Goal: Information Seeking & Learning: Check status

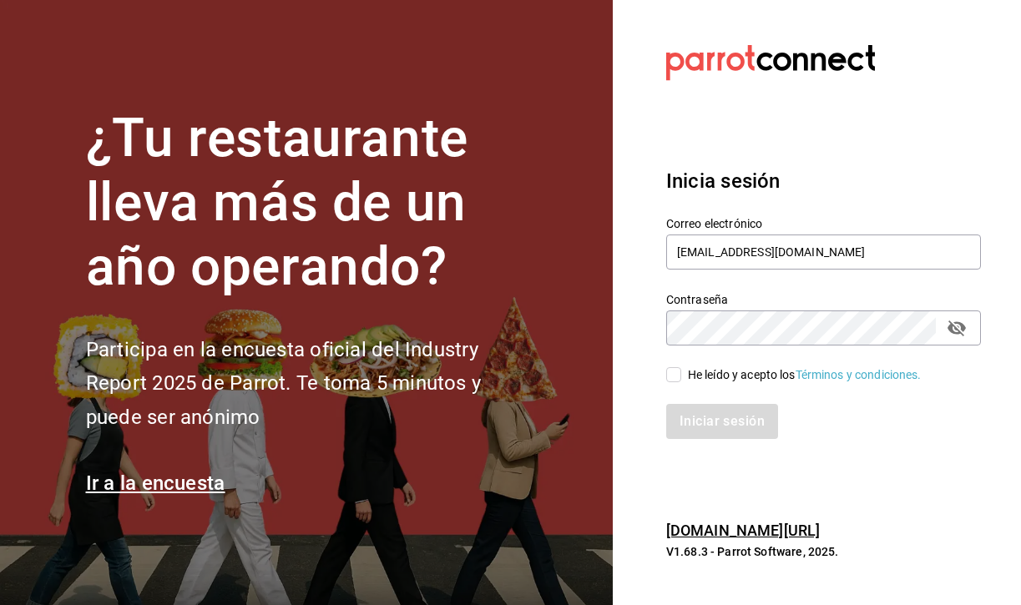
click at [679, 377] on input "He leído y acepto los Términos y condiciones." at bounding box center [673, 374] width 15 height 15
checkbox input "true"
click at [712, 406] on button "Iniciar sesión" at bounding box center [723, 421] width 114 height 35
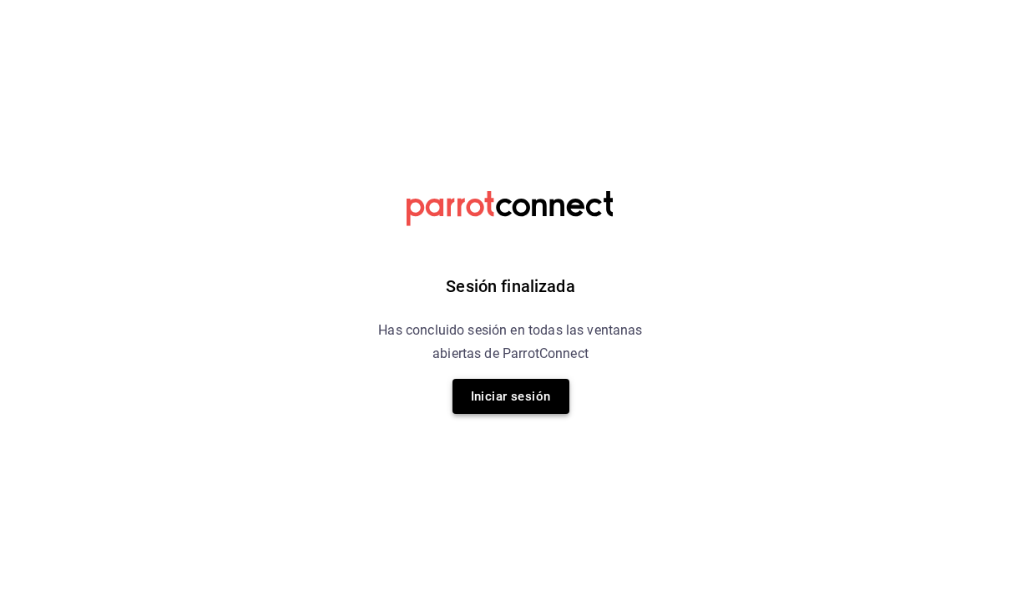
click at [534, 400] on button "Iniciar sesión" at bounding box center [511, 396] width 117 height 35
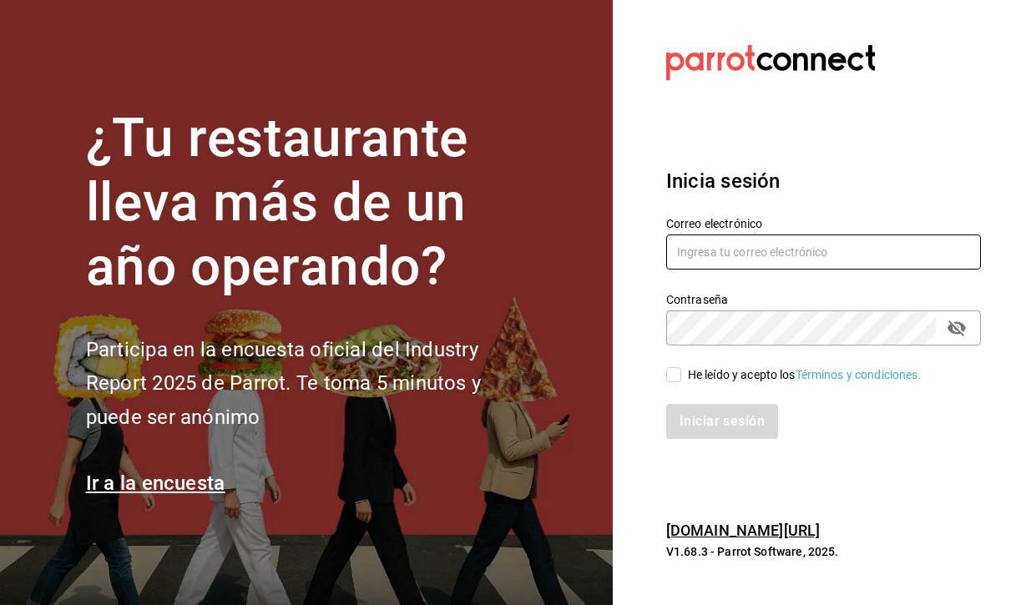
type input "ricardolic100@gmail.com"
click at [680, 375] on input "He leído y acepto los Términos y condiciones." at bounding box center [673, 374] width 15 height 15
checkbox input "true"
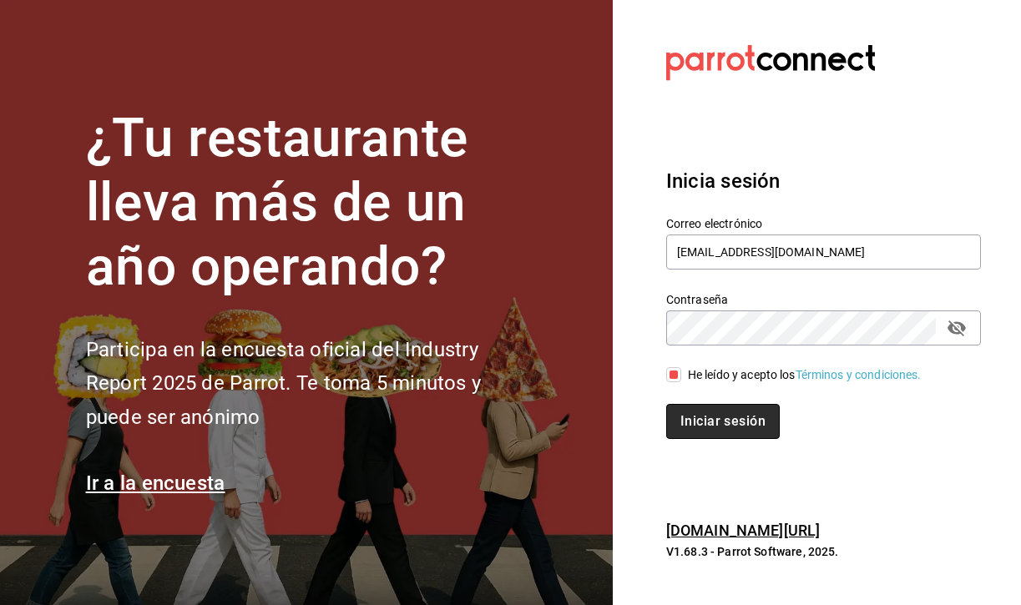
click at [701, 407] on button "Iniciar sesión" at bounding box center [723, 421] width 114 height 35
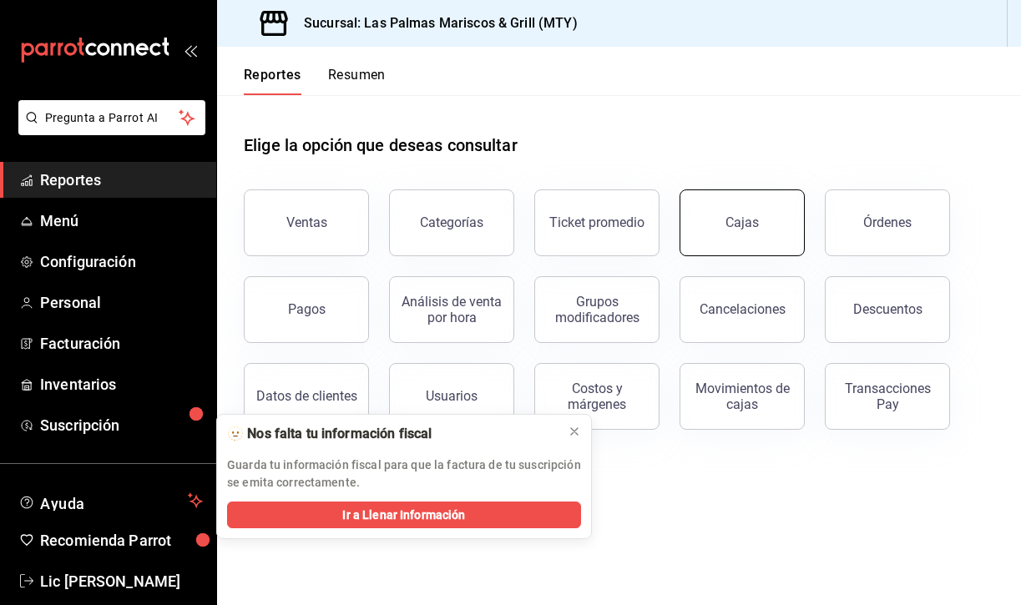
click at [731, 225] on div "Cajas" at bounding box center [742, 223] width 33 height 16
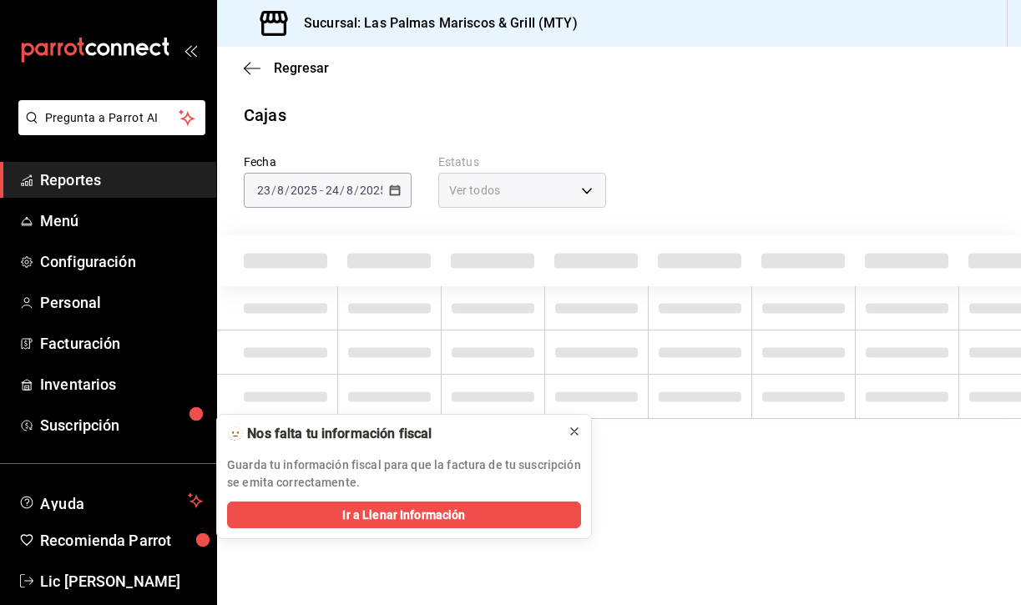
click at [575, 432] on icon at bounding box center [574, 431] width 13 height 13
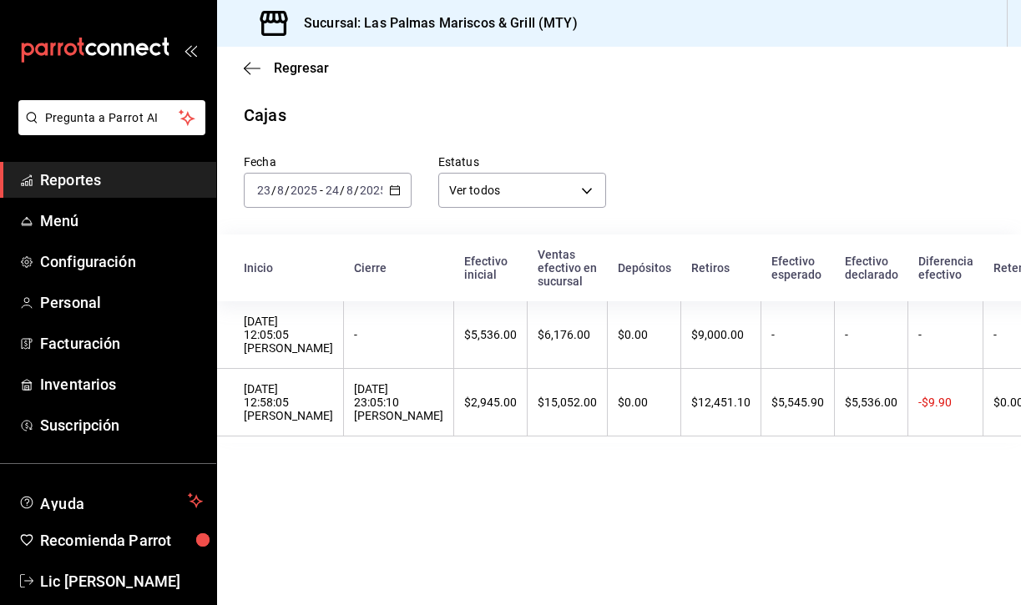
click at [389, 187] on icon "button" at bounding box center [395, 191] width 12 height 12
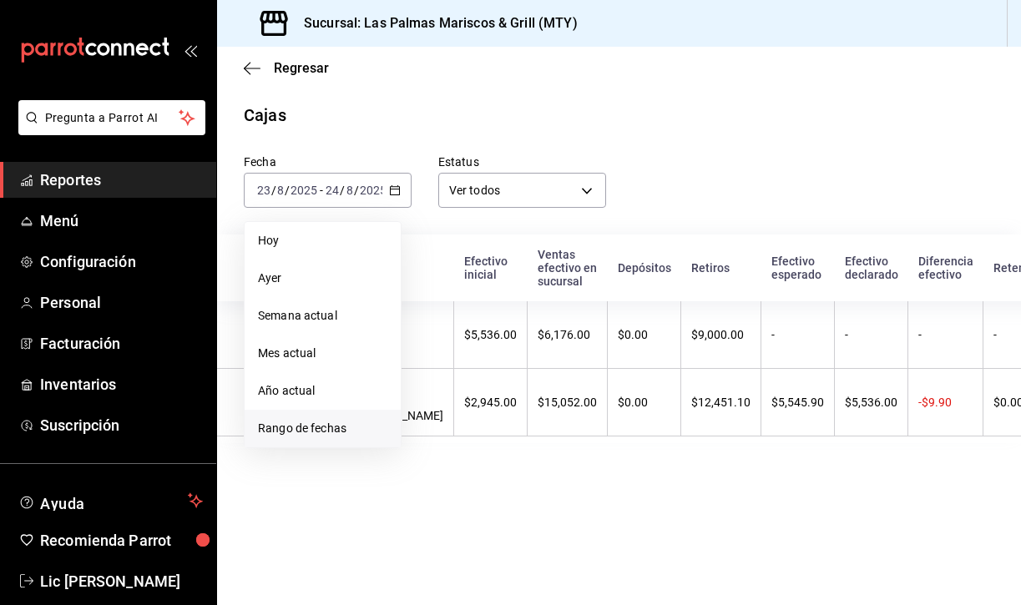
click at [314, 422] on span "Rango de fechas" at bounding box center [322, 429] width 129 height 18
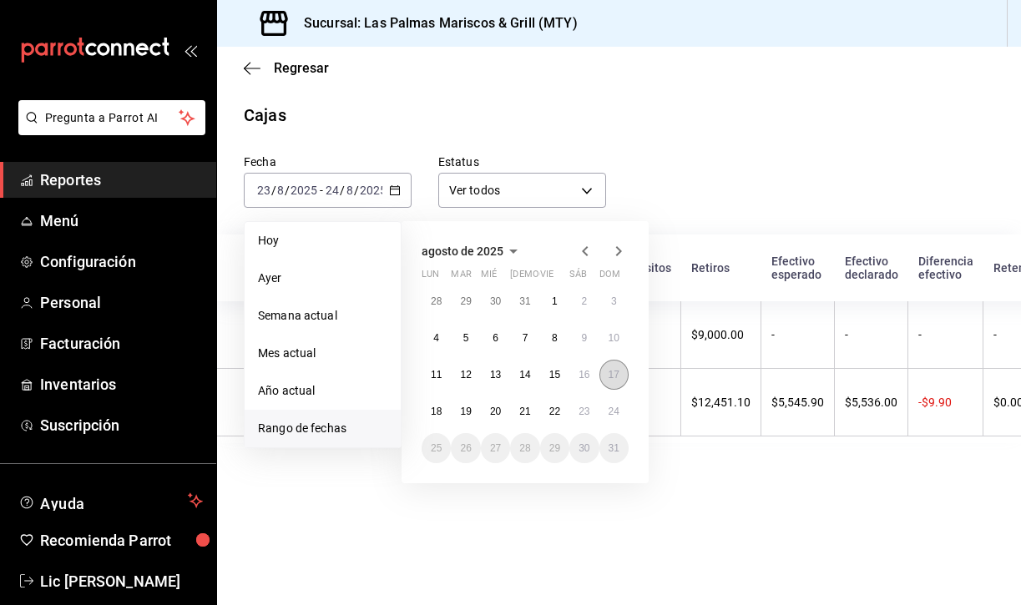
click at [615, 370] on abbr "17" at bounding box center [614, 375] width 11 height 12
click at [580, 417] on abbr "23" at bounding box center [584, 412] width 11 height 12
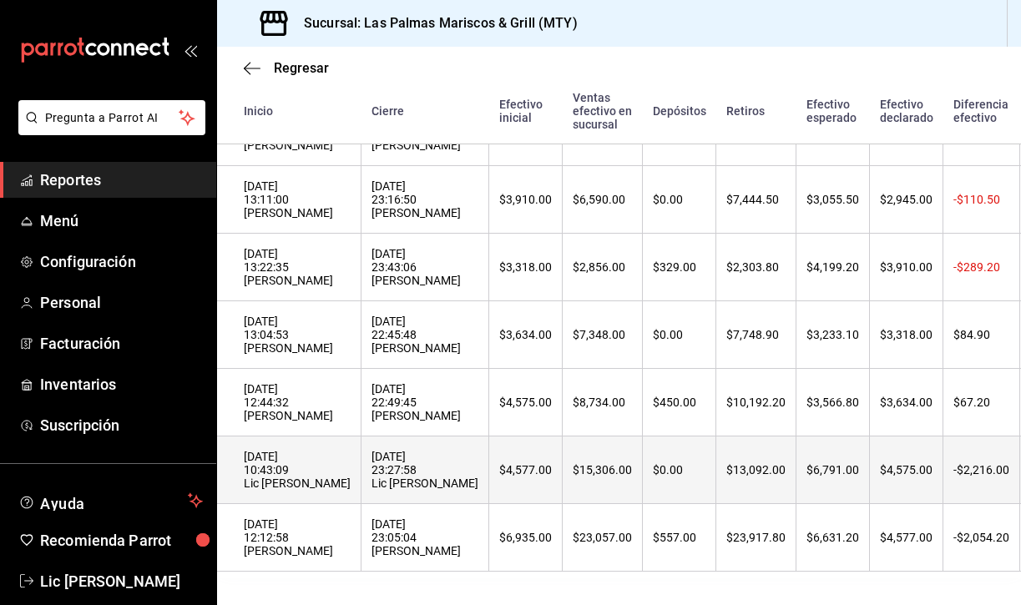
scroll to position [234, 0]
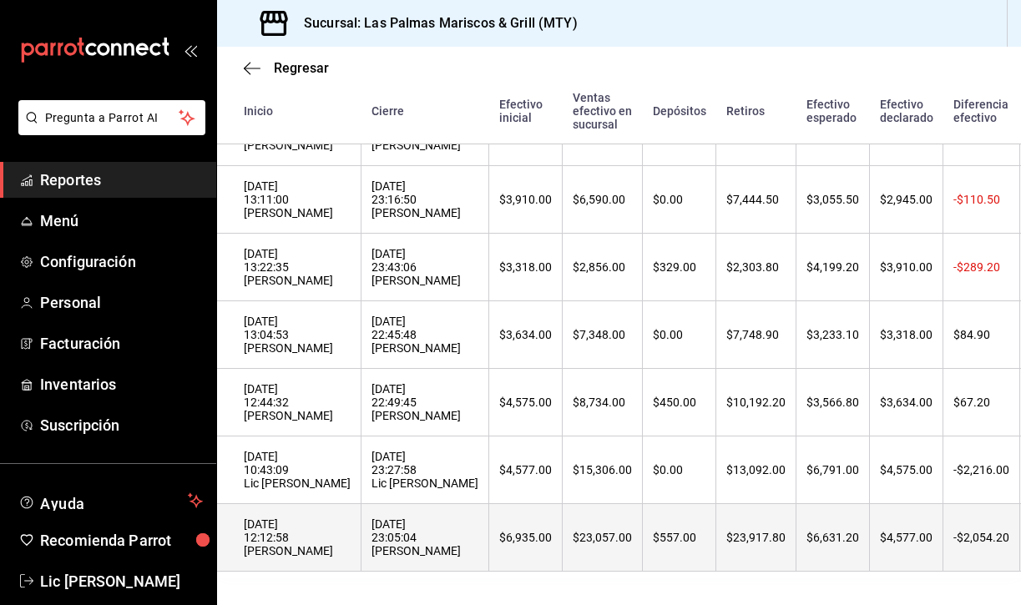
click at [499, 534] on div "$6,935.00" at bounding box center [525, 537] width 53 height 13
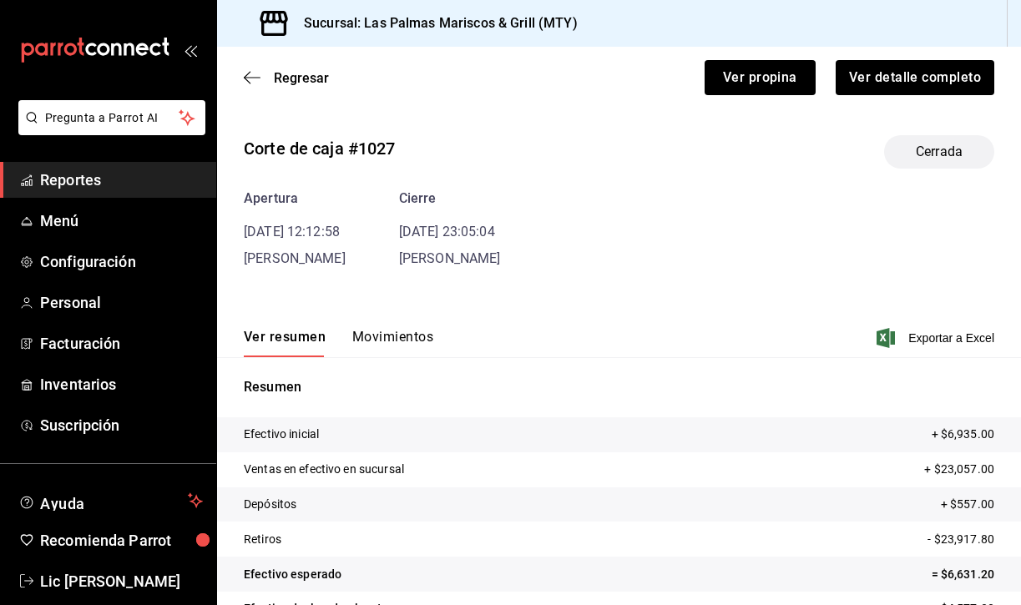
click at [378, 336] on button "Movimientos" at bounding box center [392, 343] width 81 height 28
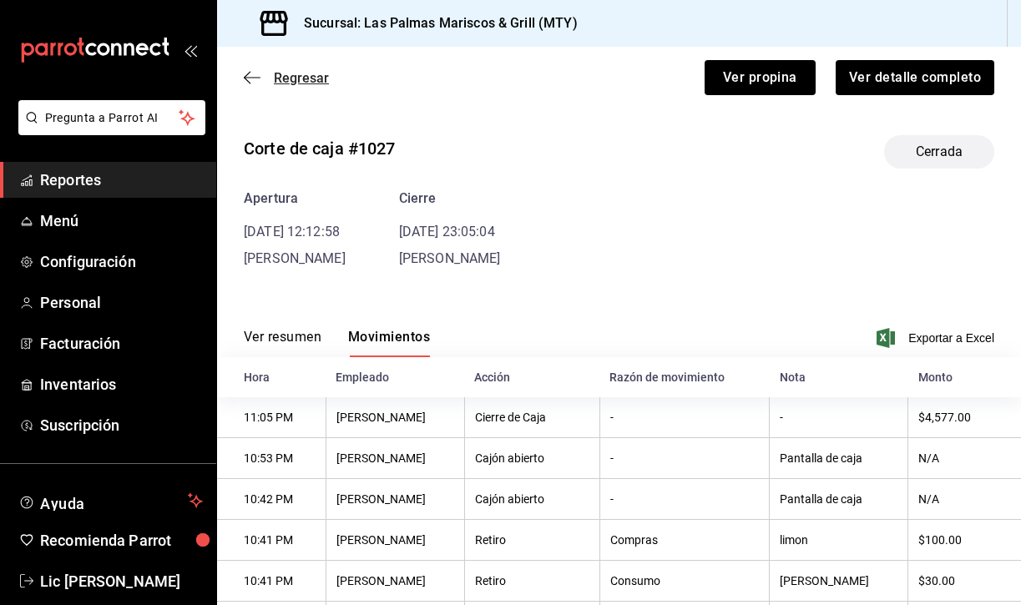
click at [251, 75] on icon "button" at bounding box center [252, 77] width 17 height 15
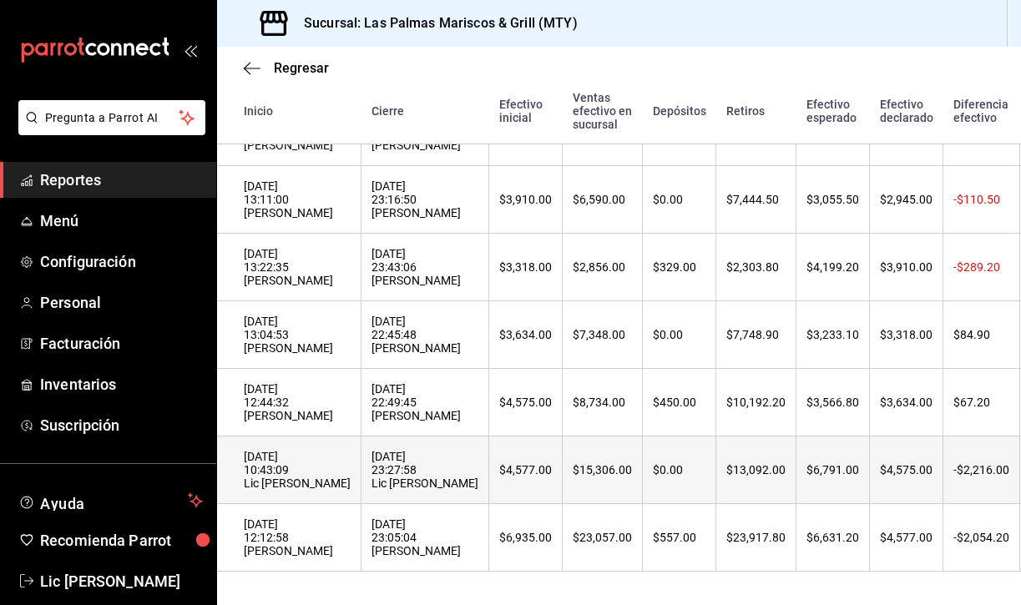
scroll to position [234, 0]
click at [376, 473] on div "[DATE] 23:27:58 Lic [PERSON_NAME]" at bounding box center [425, 470] width 107 height 40
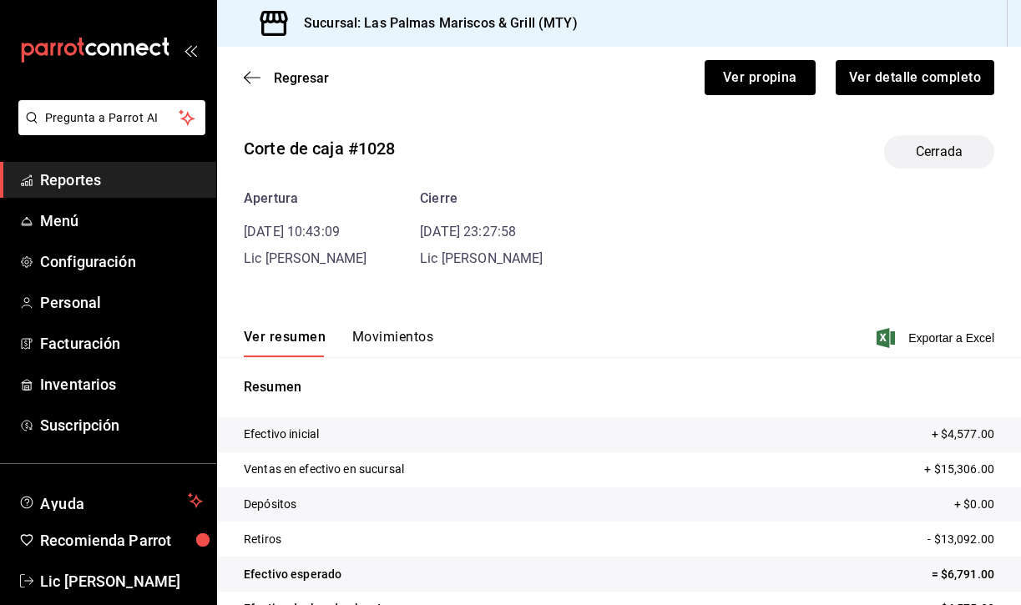
click at [382, 341] on button "Movimientos" at bounding box center [392, 343] width 81 height 28
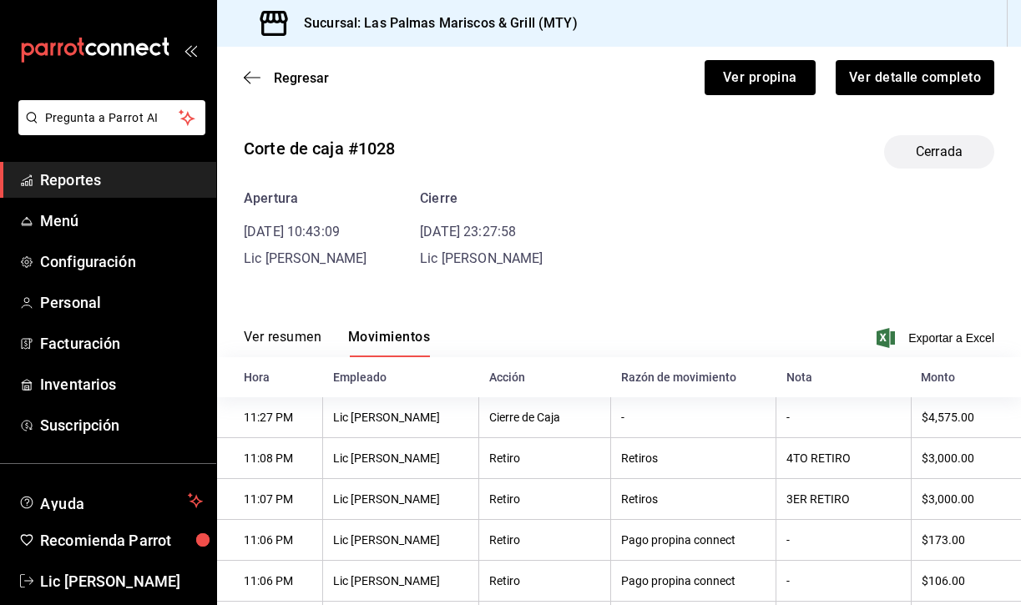
click at [250, 67] on div "Regresar Ver propina Ver detalle completo" at bounding box center [619, 78] width 804 height 62
click at [248, 75] on icon "button" at bounding box center [252, 77] width 17 height 15
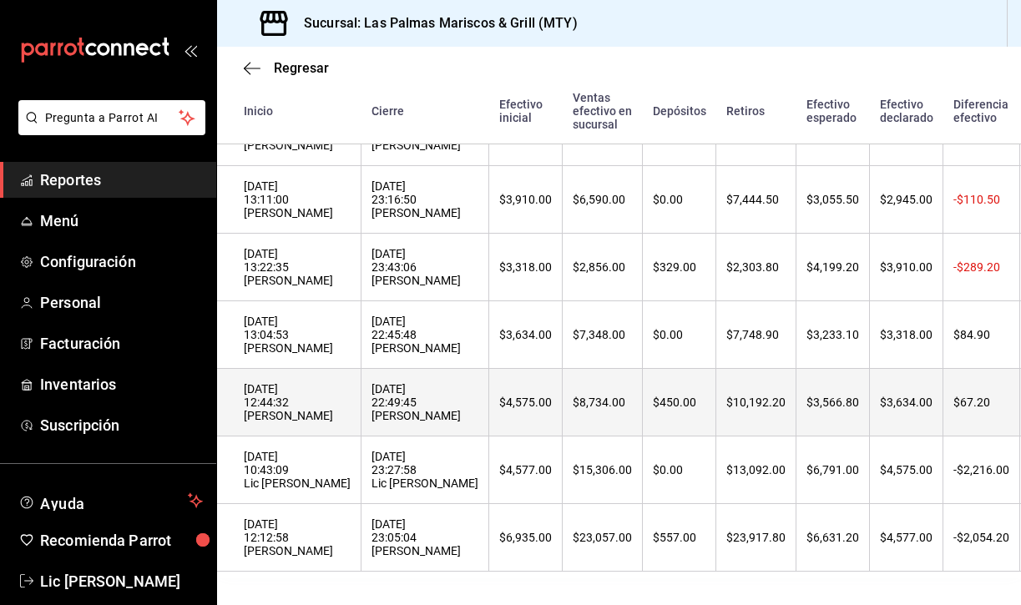
scroll to position [234, 0]
click at [372, 411] on div "[DATE] 22:49:45 [PERSON_NAME]" at bounding box center [425, 402] width 107 height 40
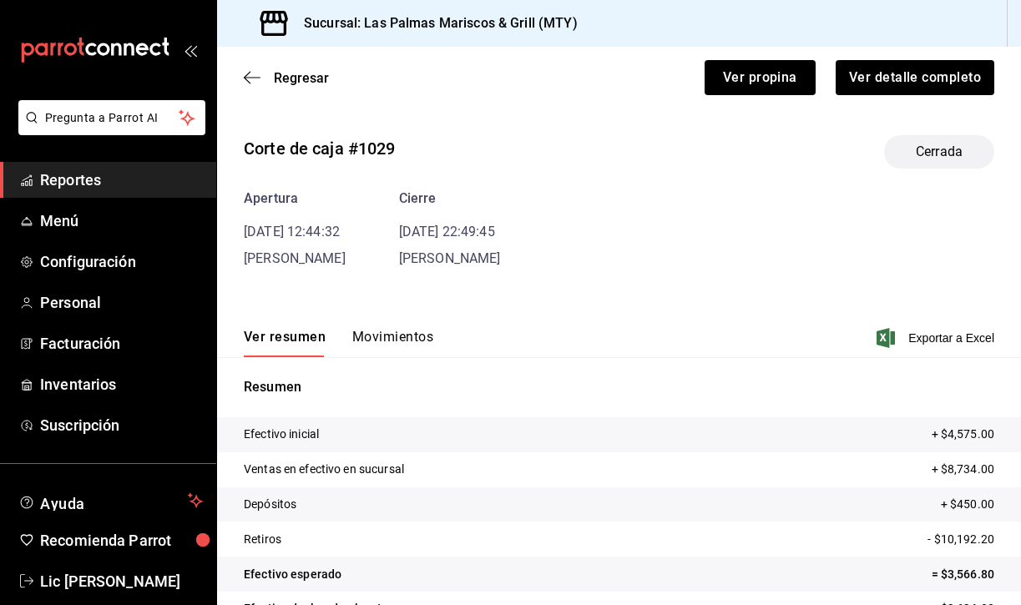
click at [383, 336] on button "Movimientos" at bounding box center [392, 343] width 81 height 28
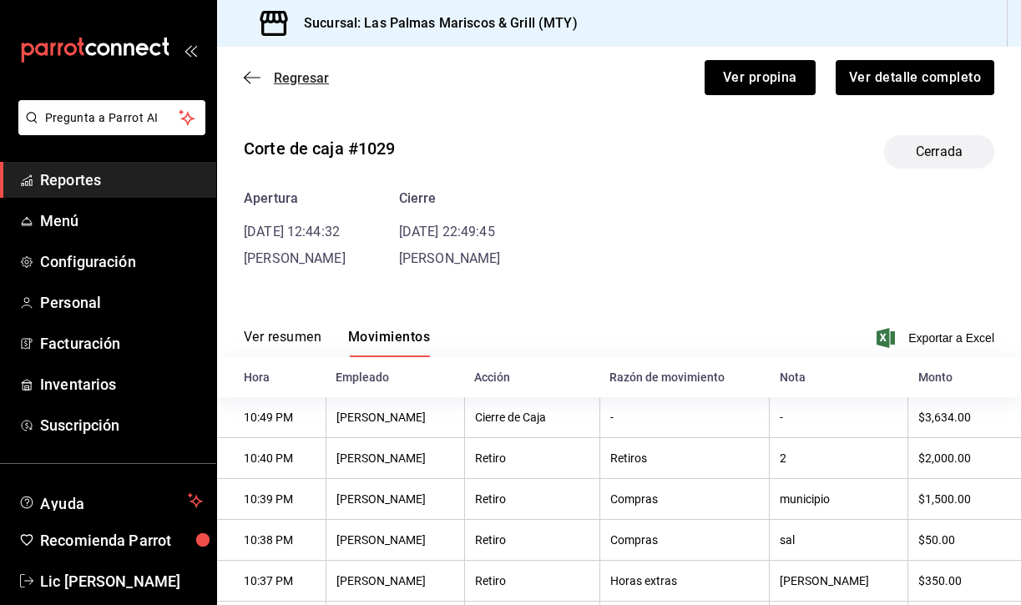
click at [251, 73] on icon "button" at bounding box center [252, 77] width 17 height 15
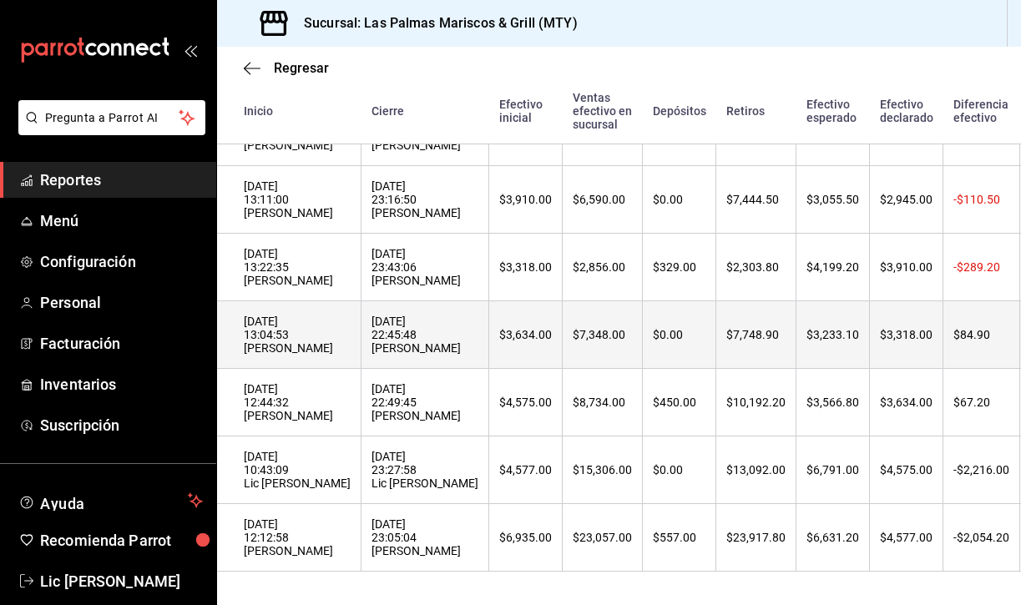
click at [400, 329] on th "[DATE] 22:45:48 [PERSON_NAME]" at bounding box center [426, 335] width 128 height 68
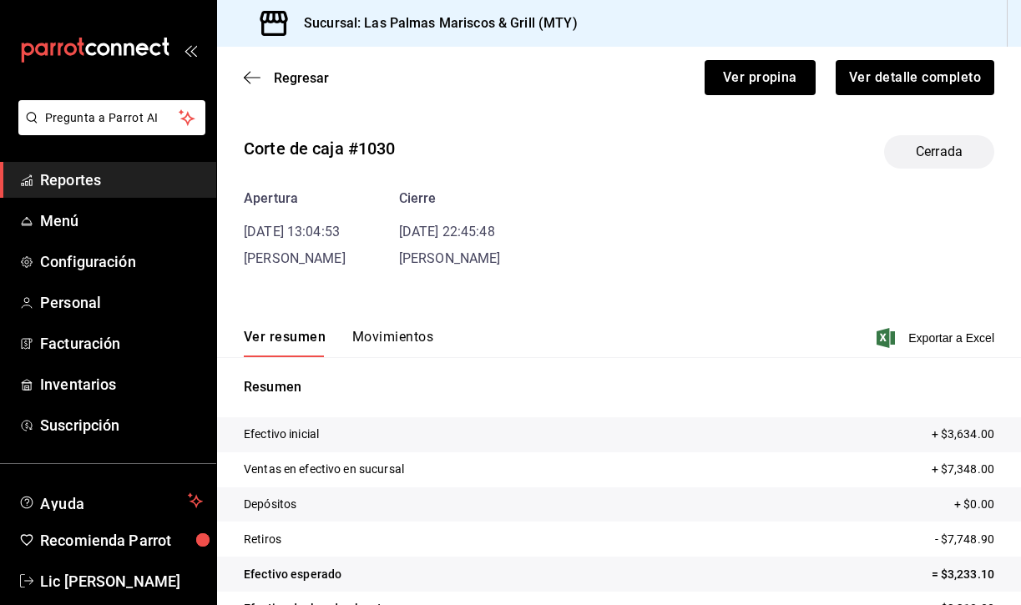
click at [379, 327] on div "Ver resumen Movimientos Exportar a Excel" at bounding box center [619, 333] width 804 height 48
click at [379, 341] on button "Movimientos" at bounding box center [392, 343] width 81 height 28
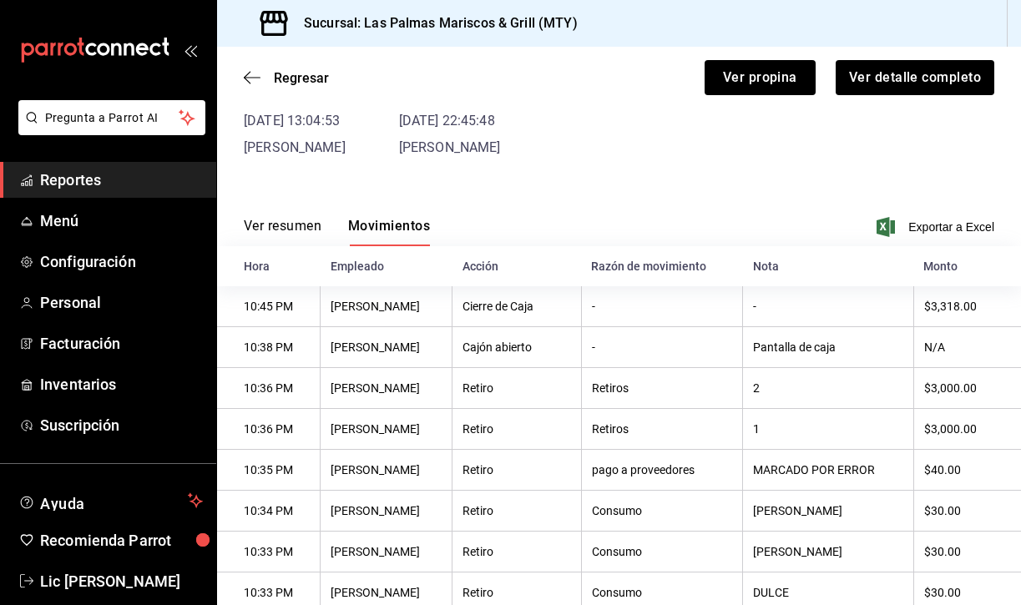
scroll to position [83, 0]
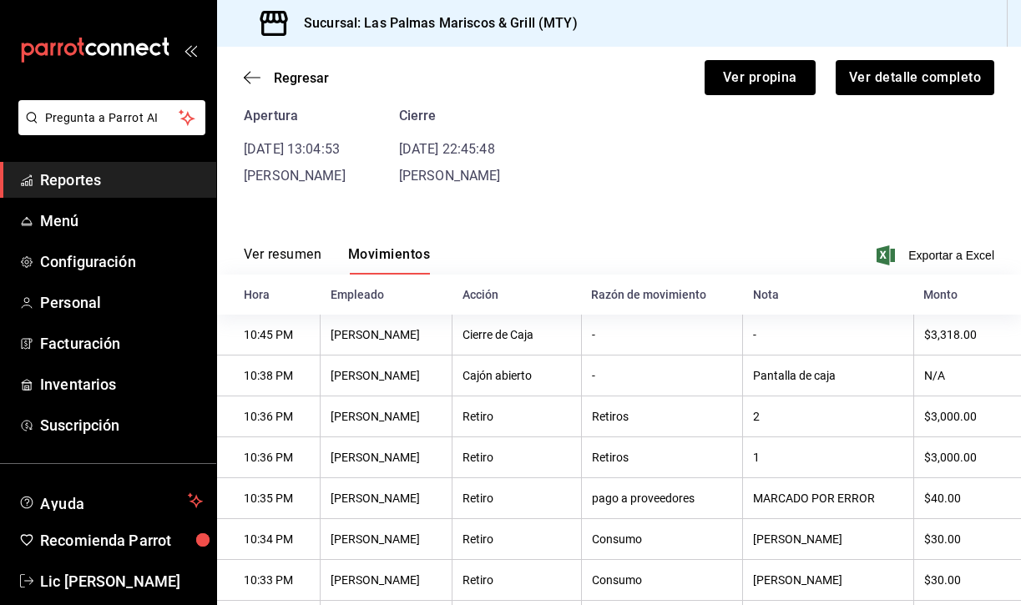
click at [241, 74] on div "Regresar Ver propina Ver detalle completo" at bounding box center [619, 78] width 804 height 62
click at [250, 74] on icon "button" at bounding box center [252, 77] width 17 height 15
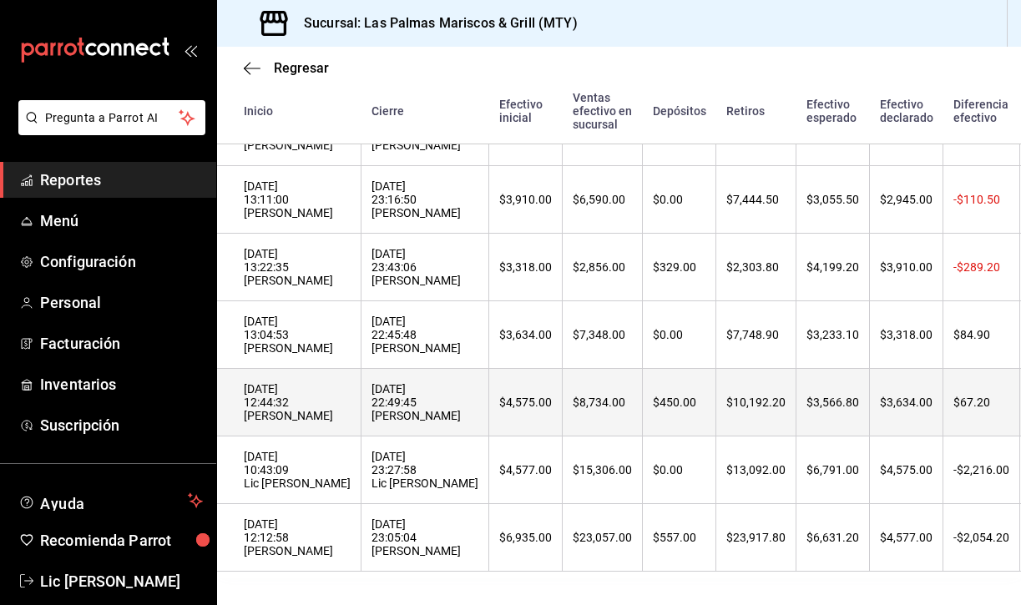
scroll to position [234, 0]
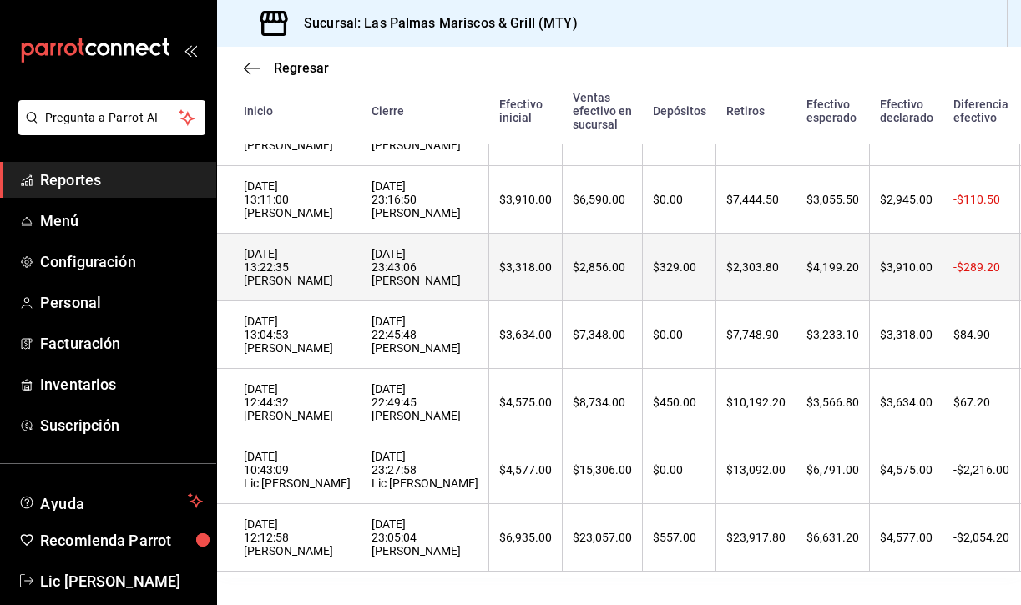
click at [563, 247] on th "$2,856.00" at bounding box center [603, 268] width 80 height 68
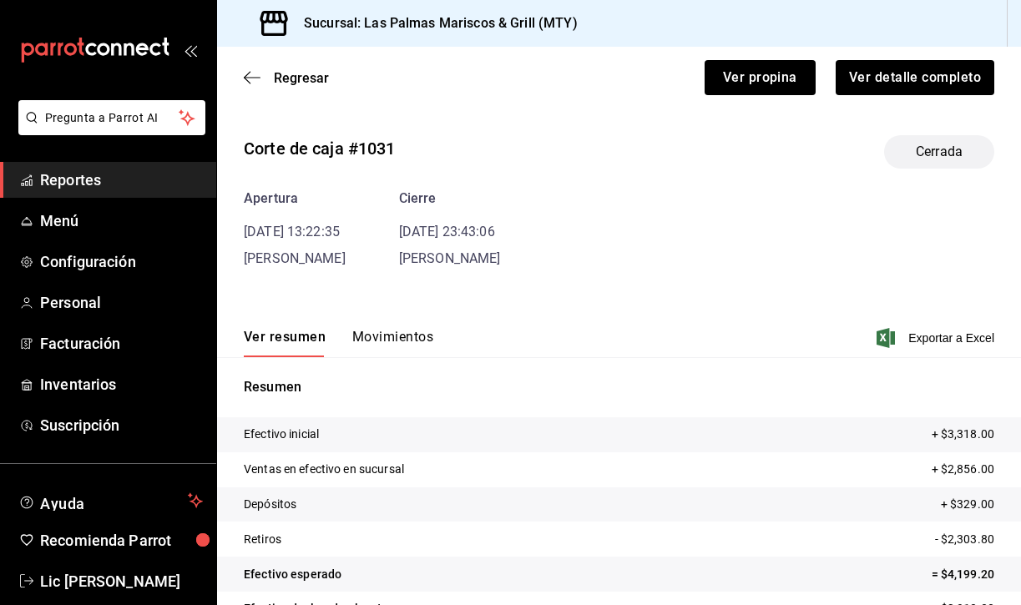
click at [386, 335] on button "Movimientos" at bounding box center [392, 343] width 81 height 28
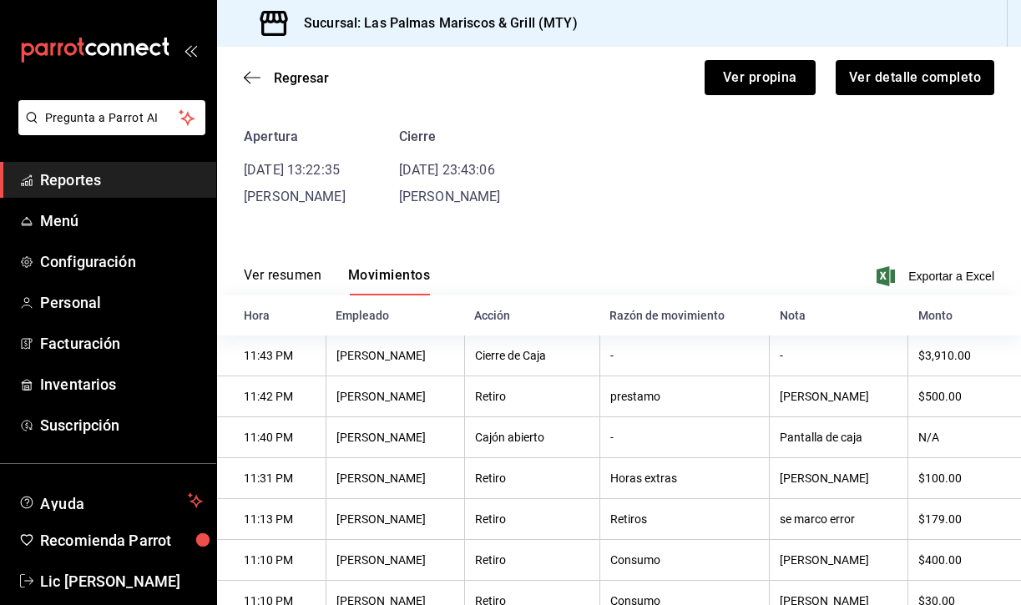
scroll to position [60, 0]
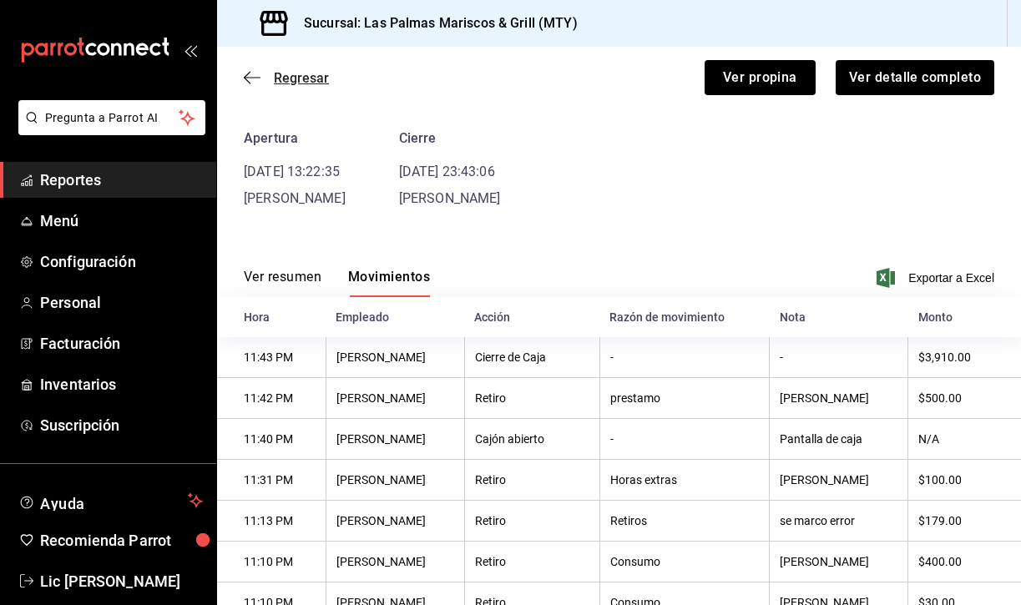
click at [250, 82] on icon "button" at bounding box center [252, 77] width 17 height 15
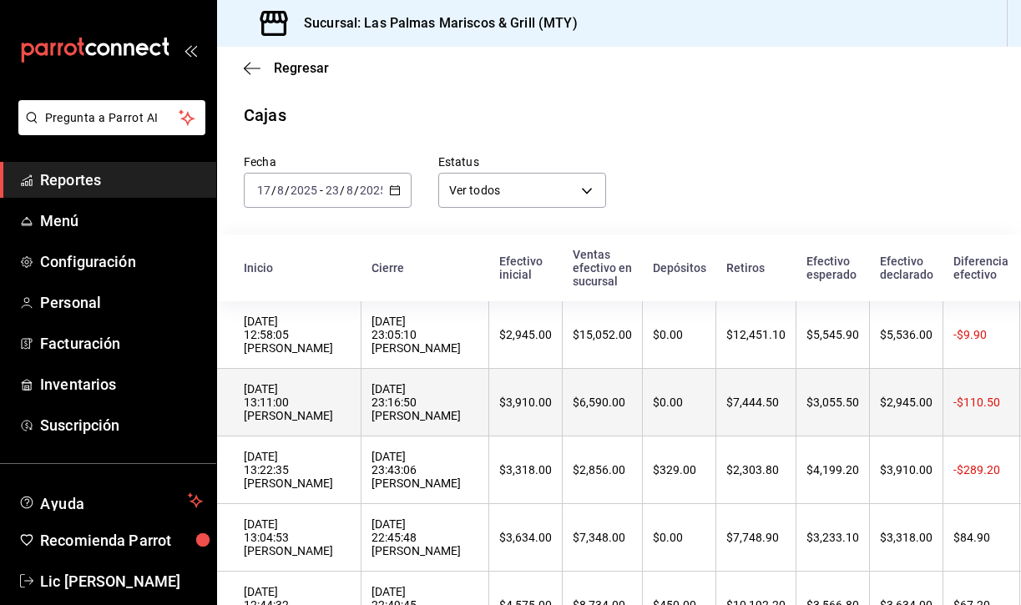
click at [372, 405] on div "[DATE] 23:16:50 [PERSON_NAME]" at bounding box center [425, 402] width 107 height 40
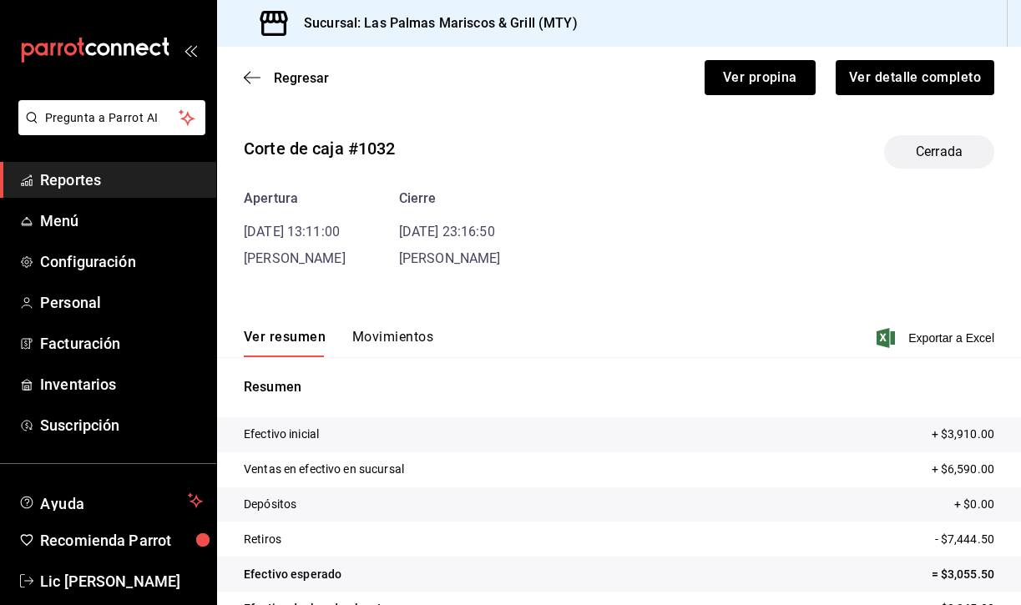
click at [377, 345] on button "Movimientos" at bounding box center [392, 343] width 81 height 28
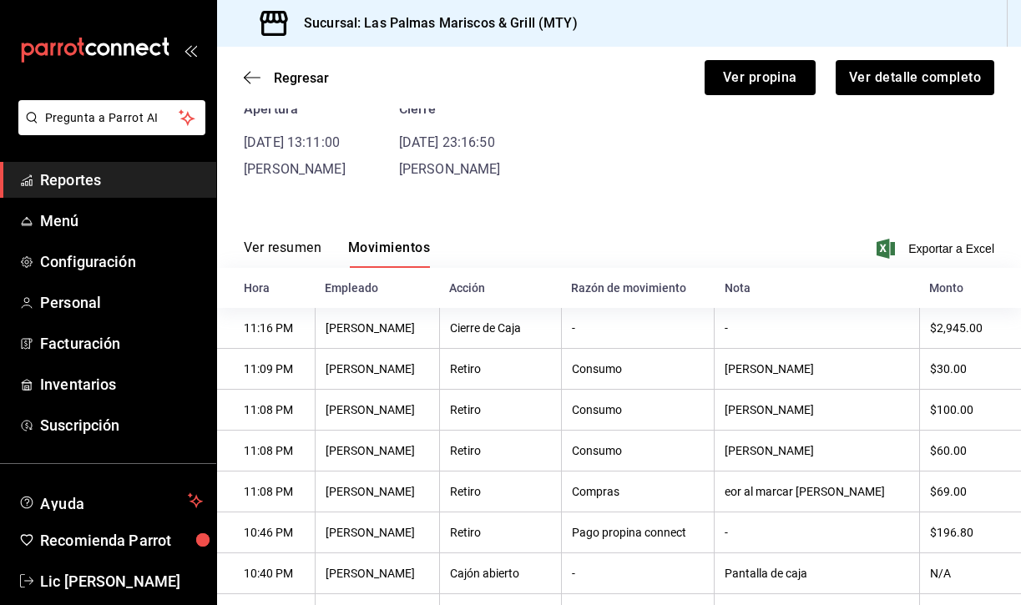
scroll to position [87, 0]
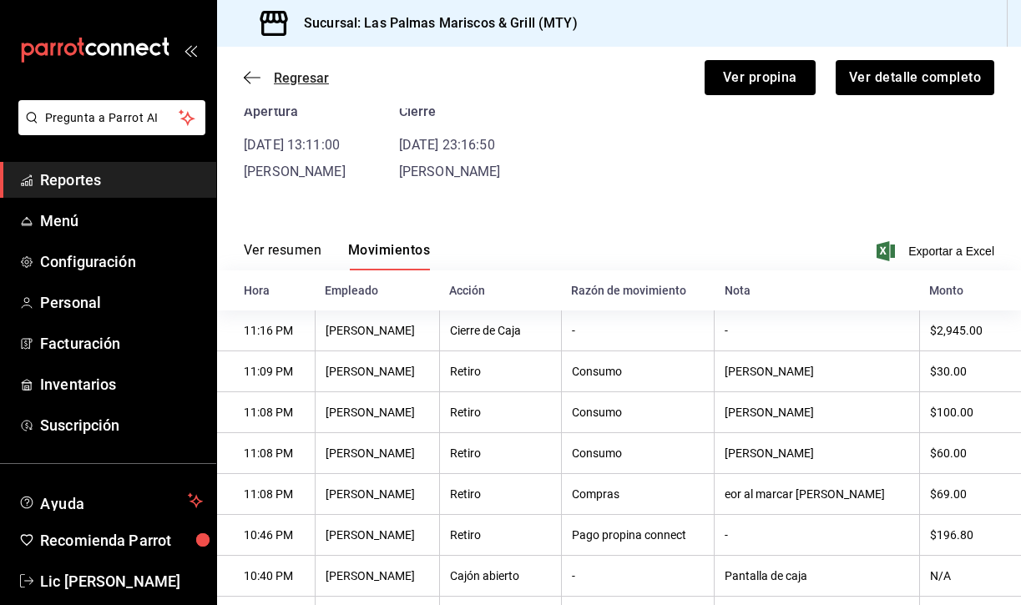
click at [248, 78] on icon "button" at bounding box center [252, 77] width 17 height 15
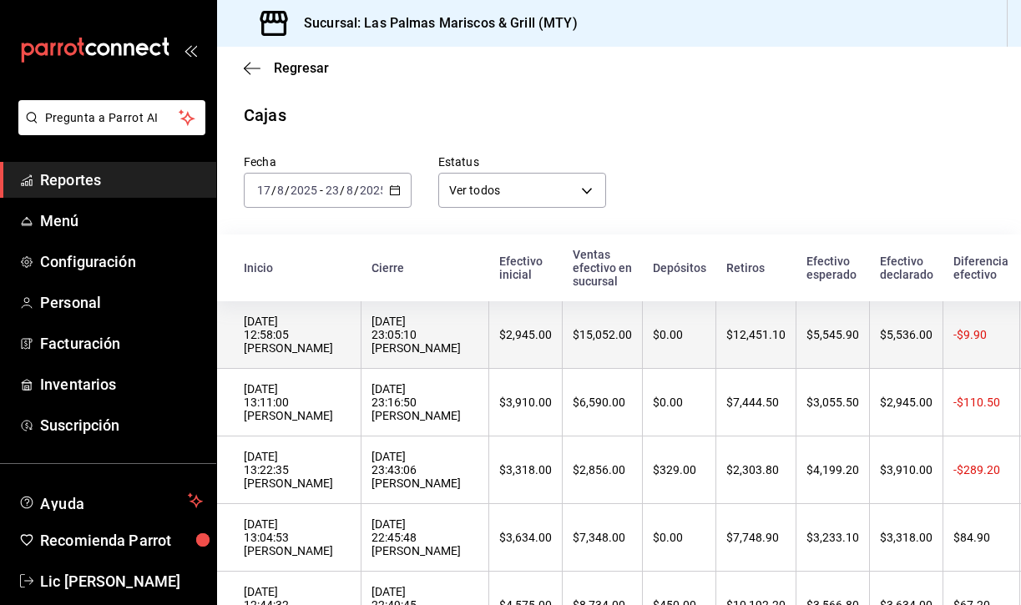
click at [489, 329] on th "$2,945.00" at bounding box center [525, 335] width 73 height 68
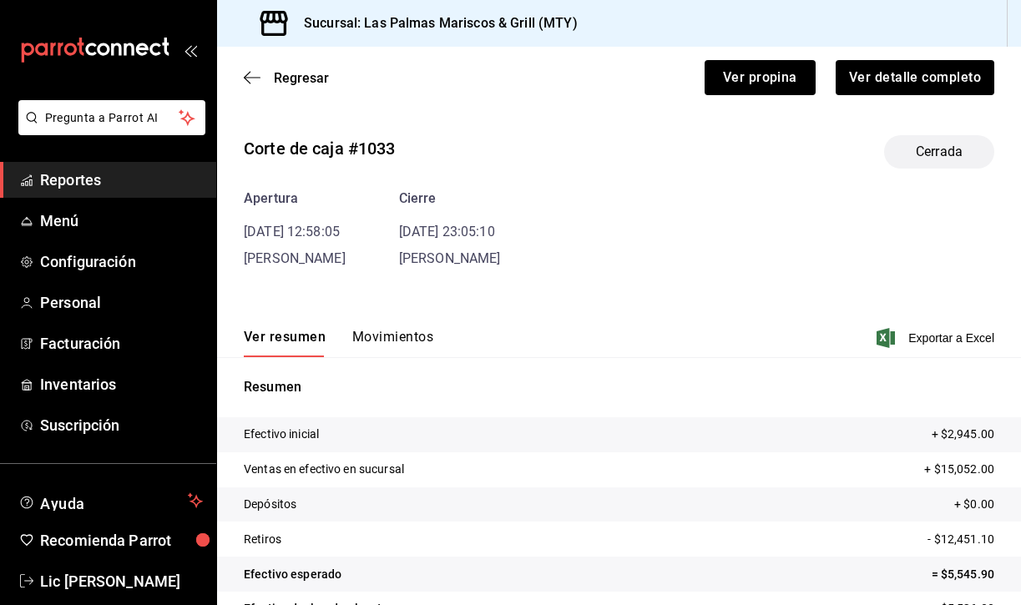
click at [387, 331] on button "Movimientos" at bounding box center [392, 343] width 81 height 28
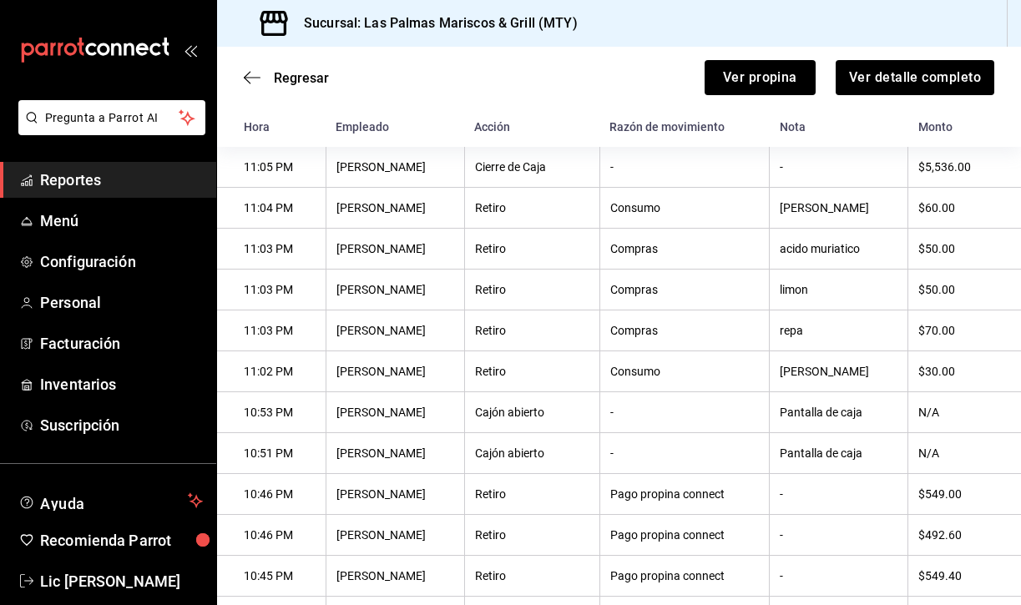
scroll to position [217, 0]
